Goal: Information Seeking & Learning: Learn about a topic

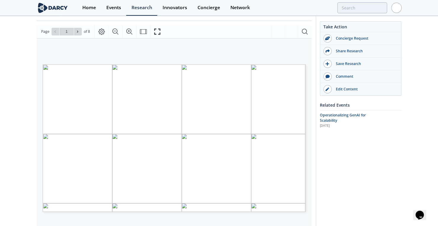
scroll to position [63, 0]
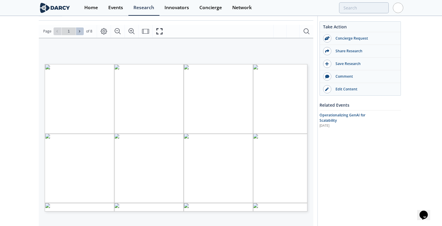
click at [79, 30] on icon at bounding box center [80, 32] width 4 height 4
type input "2"
click at [79, 30] on icon at bounding box center [80, 32] width 4 height 4
type input "3"
click at [79, 30] on icon at bounding box center [80, 32] width 4 height 4
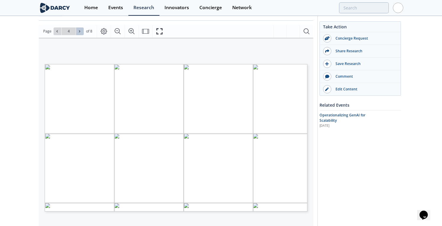
click at [79, 30] on icon at bounding box center [80, 32] width 4 height 4
type input "8"
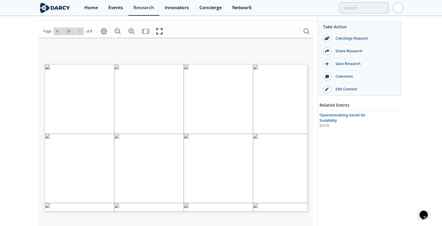
click at [79, 30] on div "Go to Page 8" at bounding box center [69, 32] width 30 height 8
